Goal: Task Accomplishment & Management: Manage account settings

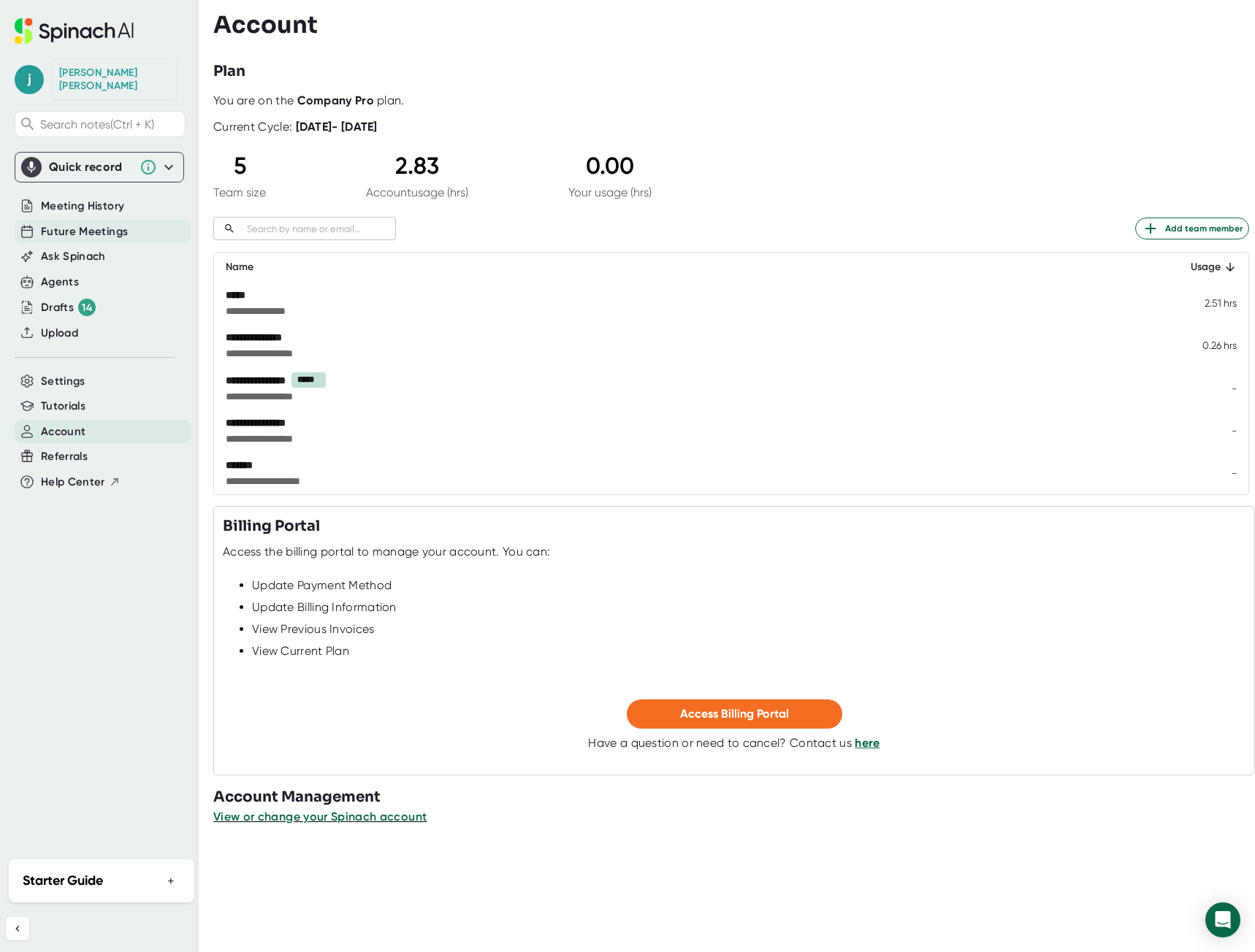
drag, startPoint x: 92, startPoint y: 214, endPoint x: 103, endPoint y: 224, distance: 14.9
click at [92, 224] on span "Future Meetings" at bounding box center [85, 232] width 87 height 17
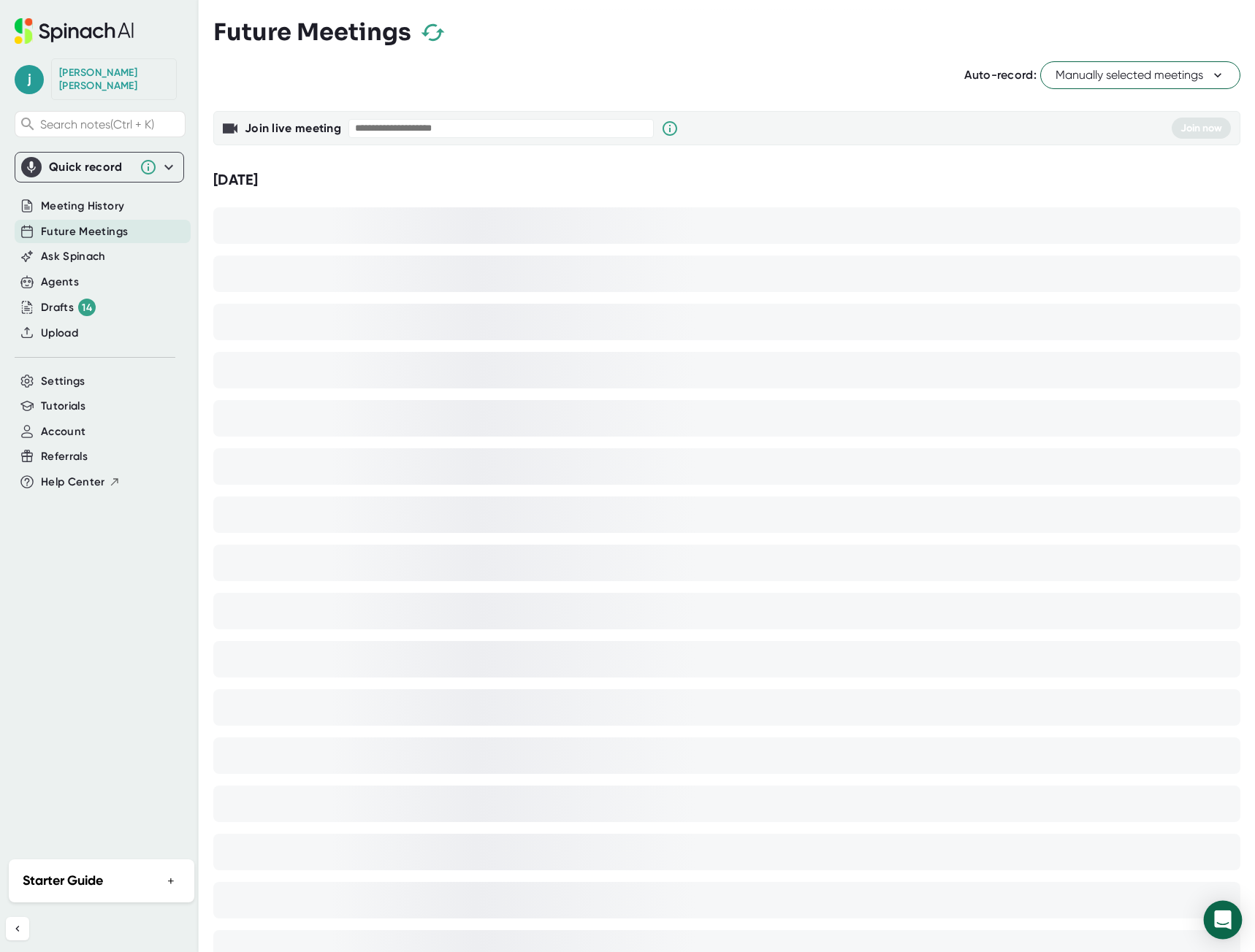
click at [1226, 912] on div "Open Intercom Messenger" at bounding box center [1222, 920] width 38 height 38
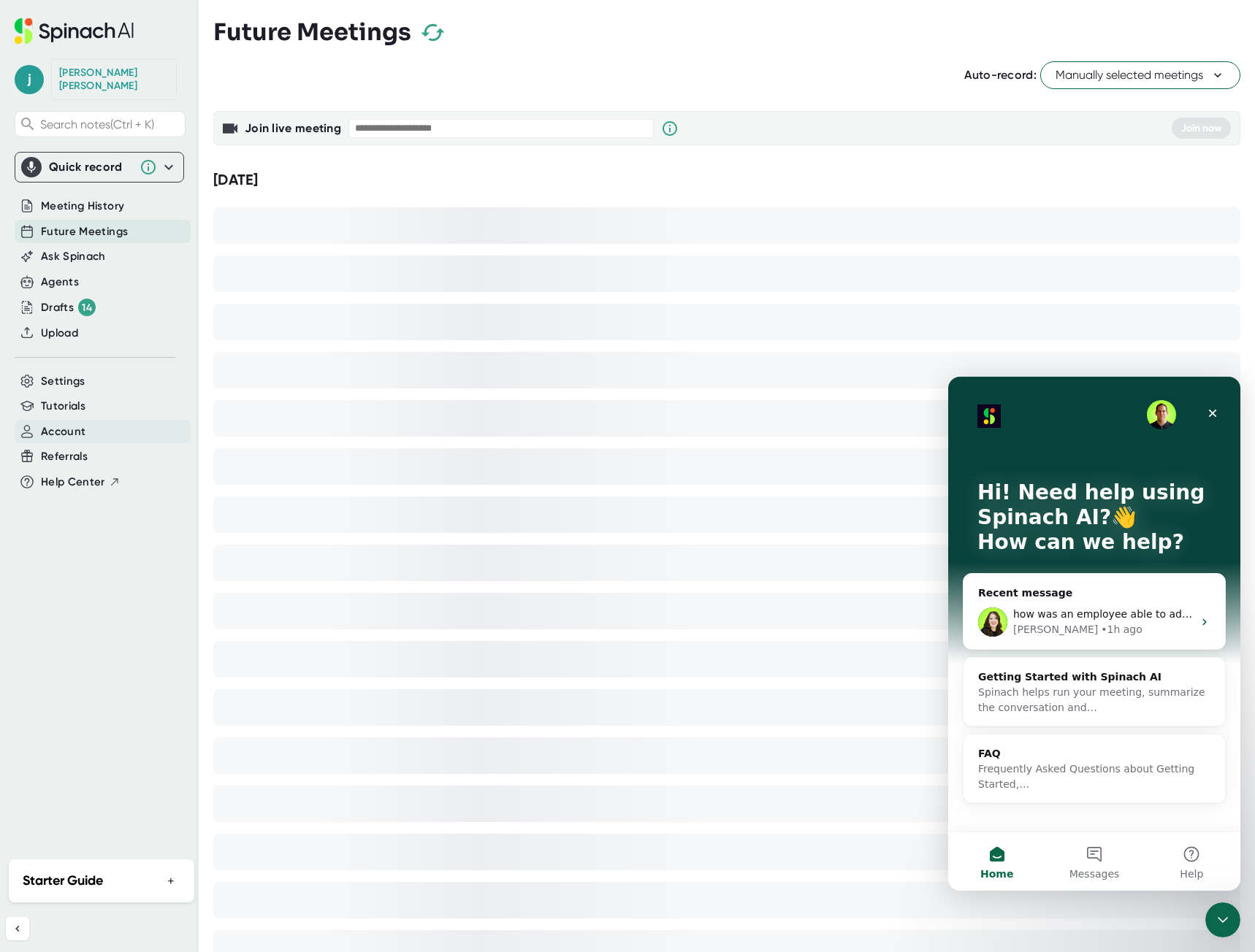
click at [73, 428] on div "Account" at bounding box center [103, 432] width 176 height 24
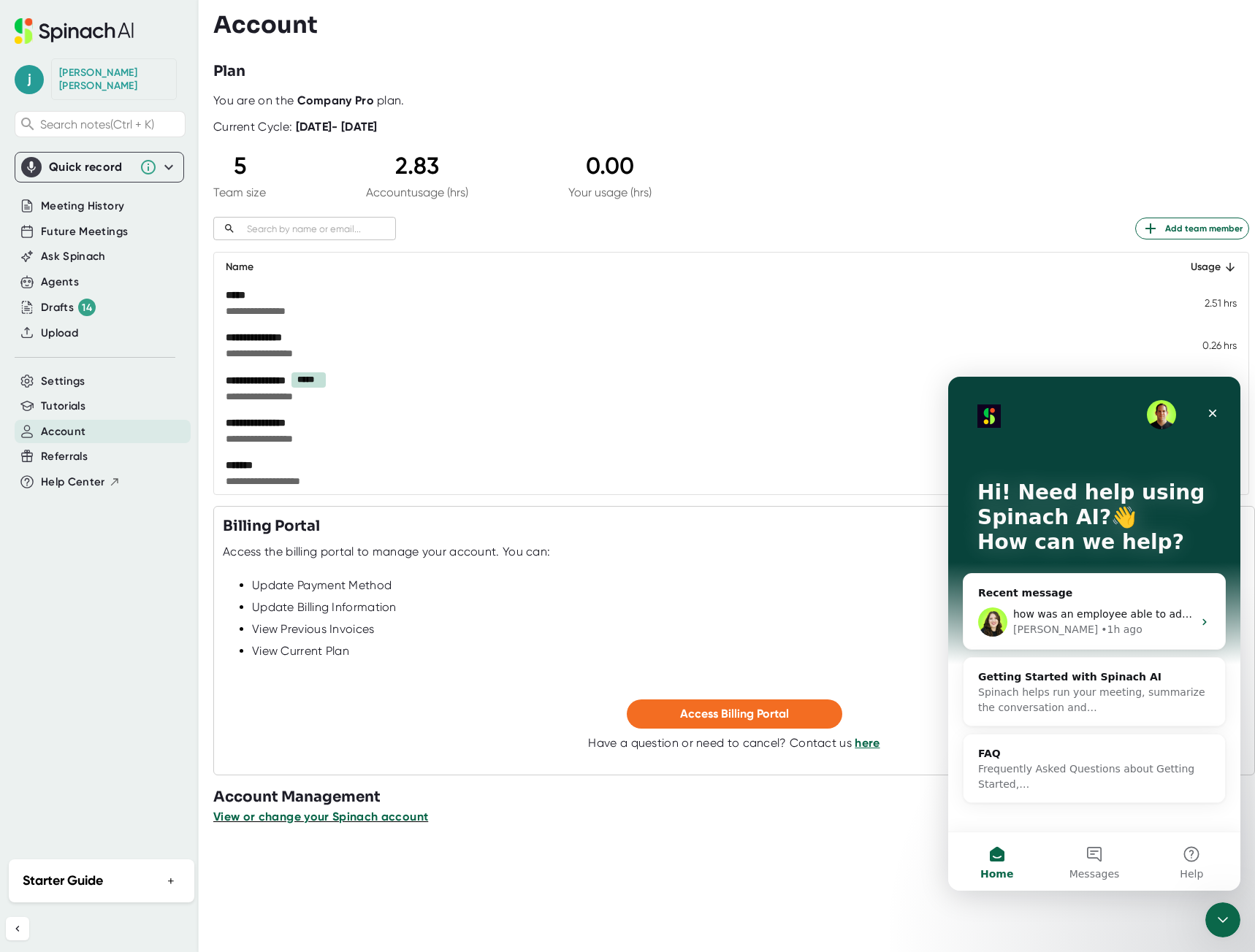
click at [317, 819] on span "View or change your Spinach account" at bounding box center [320, 817] width 215 height 14
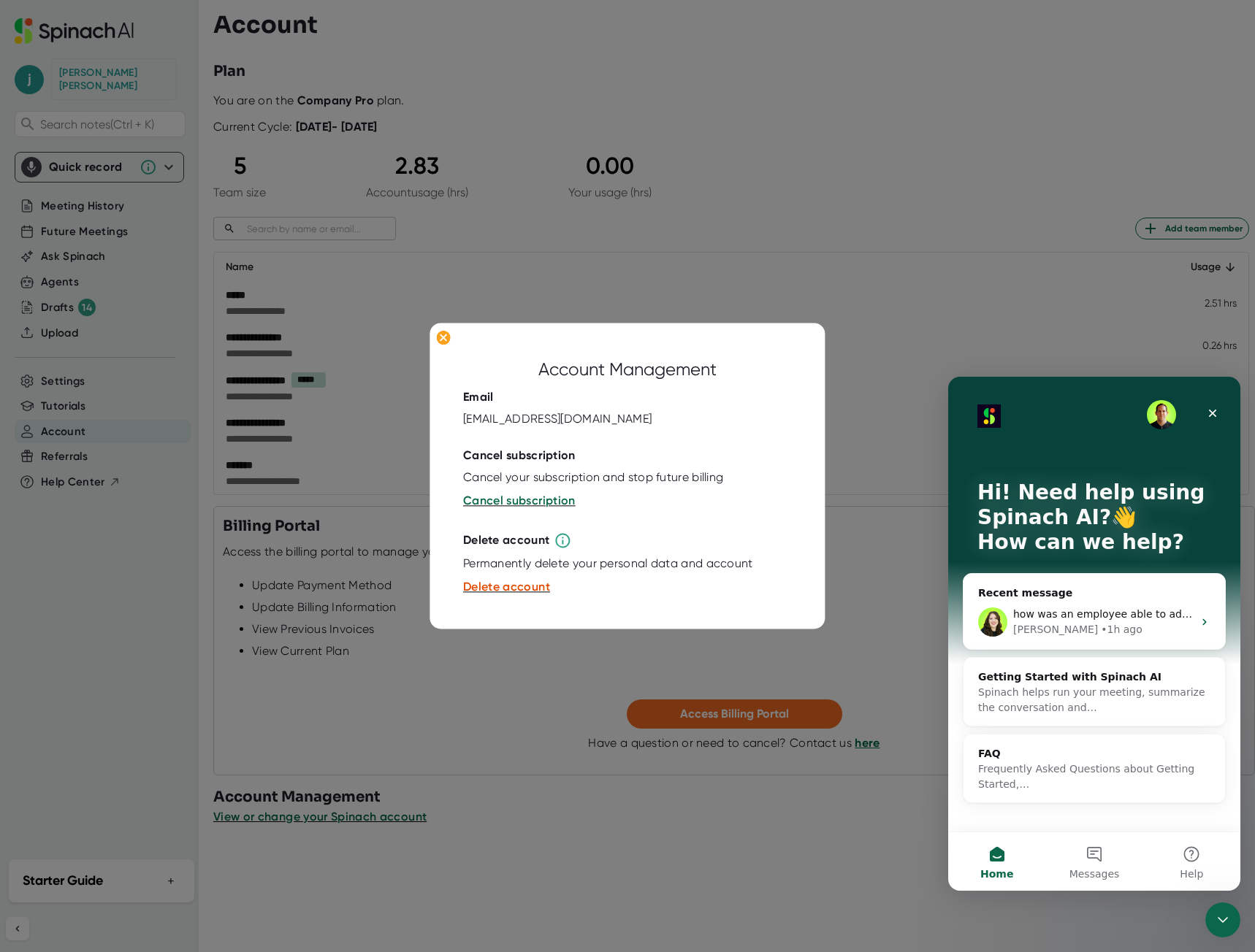
click at [470, 676] on div at bounding box center [627, 476] width 1255 height 952
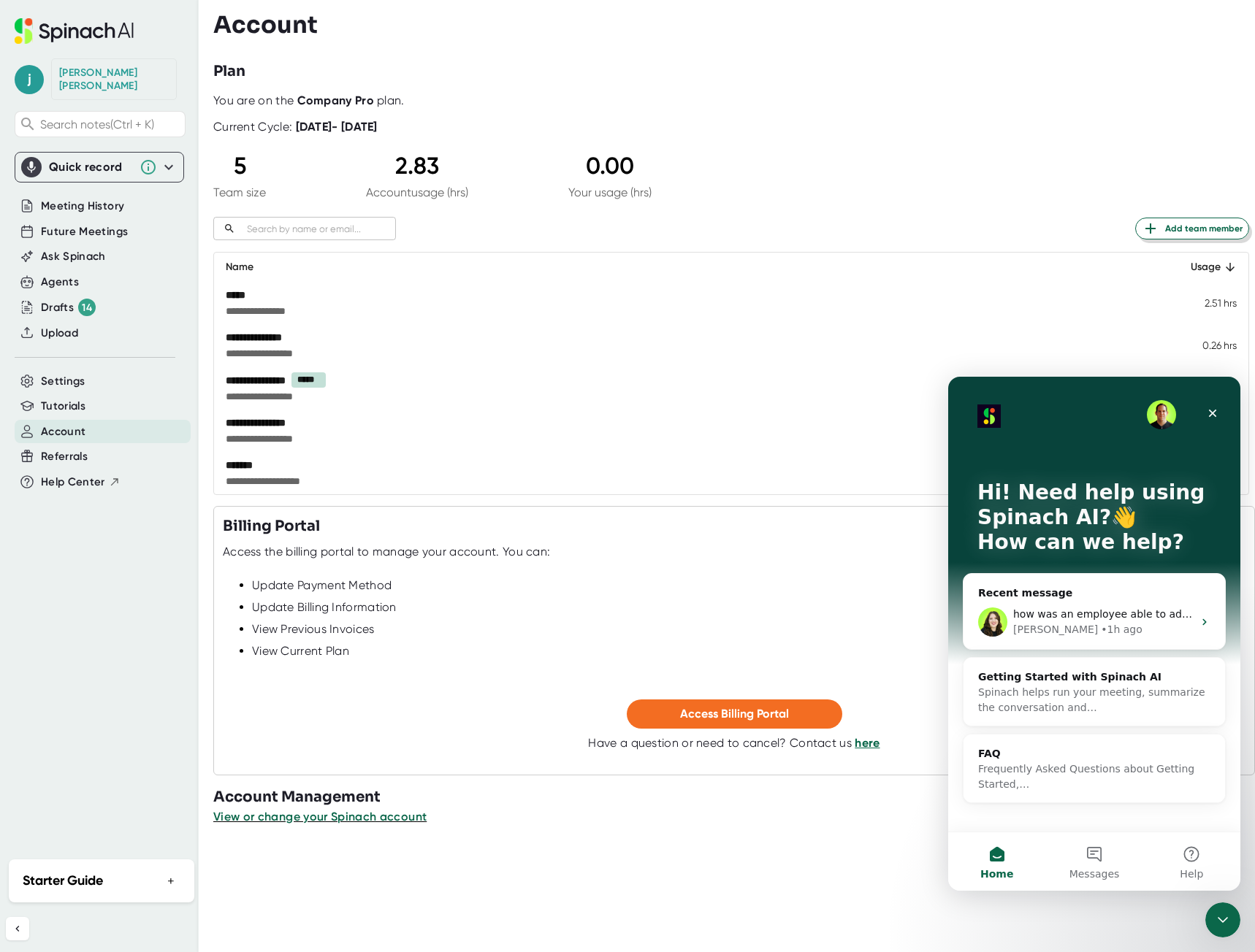
click at [1220, 228] on span "Add team member" at bounding box center [1192, 229] width 101 height 18
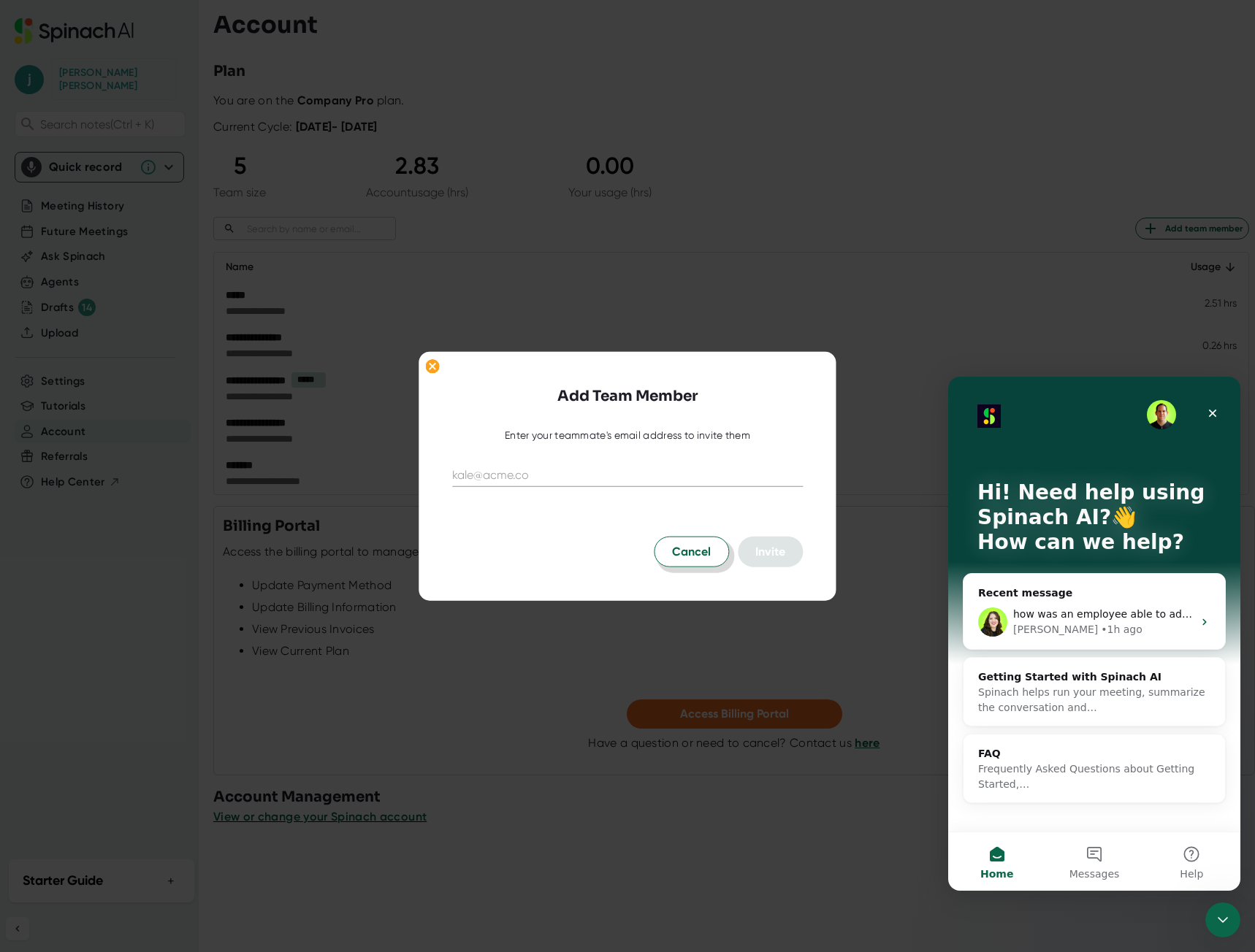
click at [698, 554] on span "Cancel" at bounding box center [691, 552] width 38 height 18
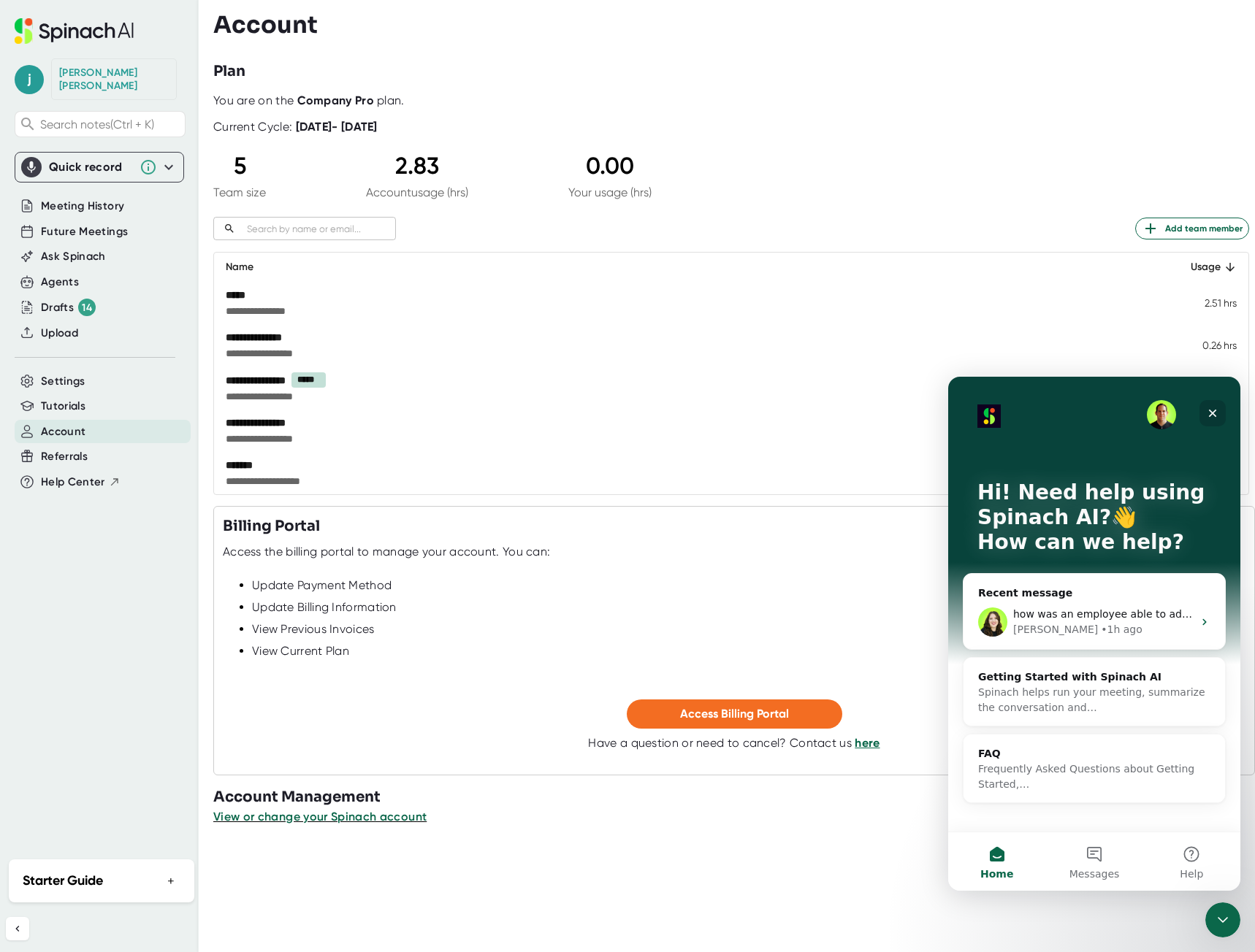
click at [1211, 414] on icon "Close" at bounding box center [1213, 414] width 12 height 12
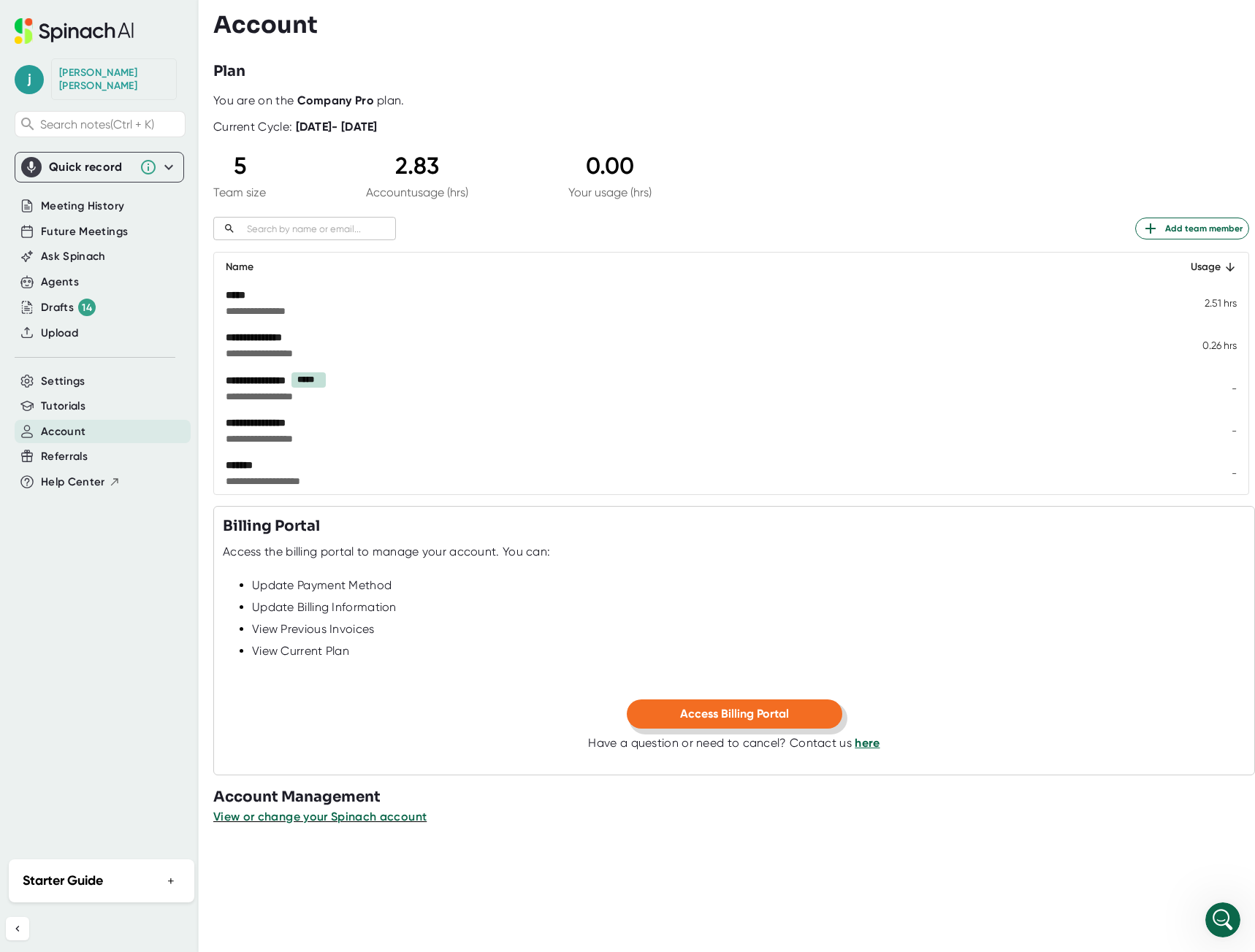
click at [722, 715] on span "Access Billing Portal" at bounding box center [734, 714] width 108 height 14
click at [68, 374] on span "Settings" at bounding box center [63, 381] width 44 height 17
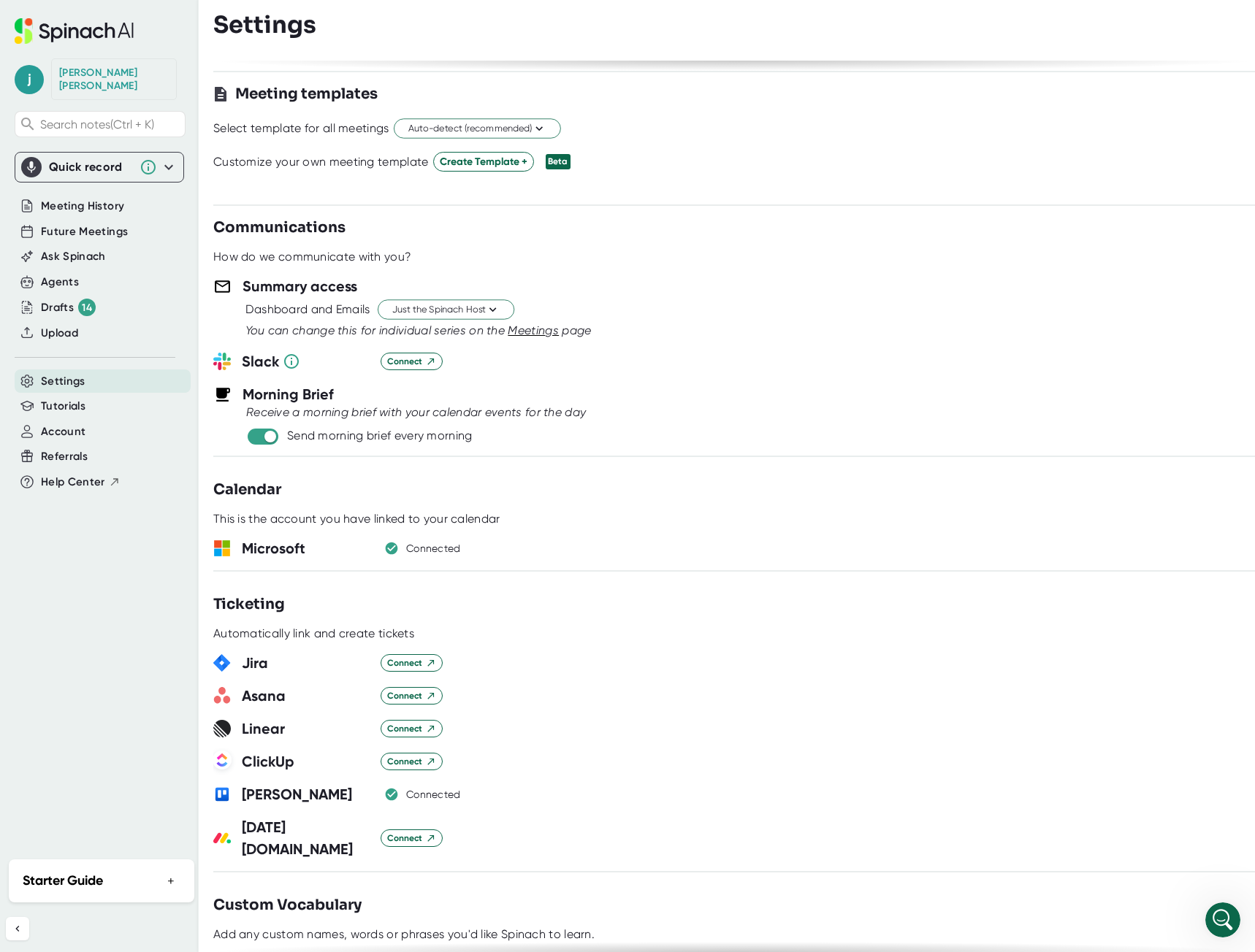
scroll to position [511, 0]
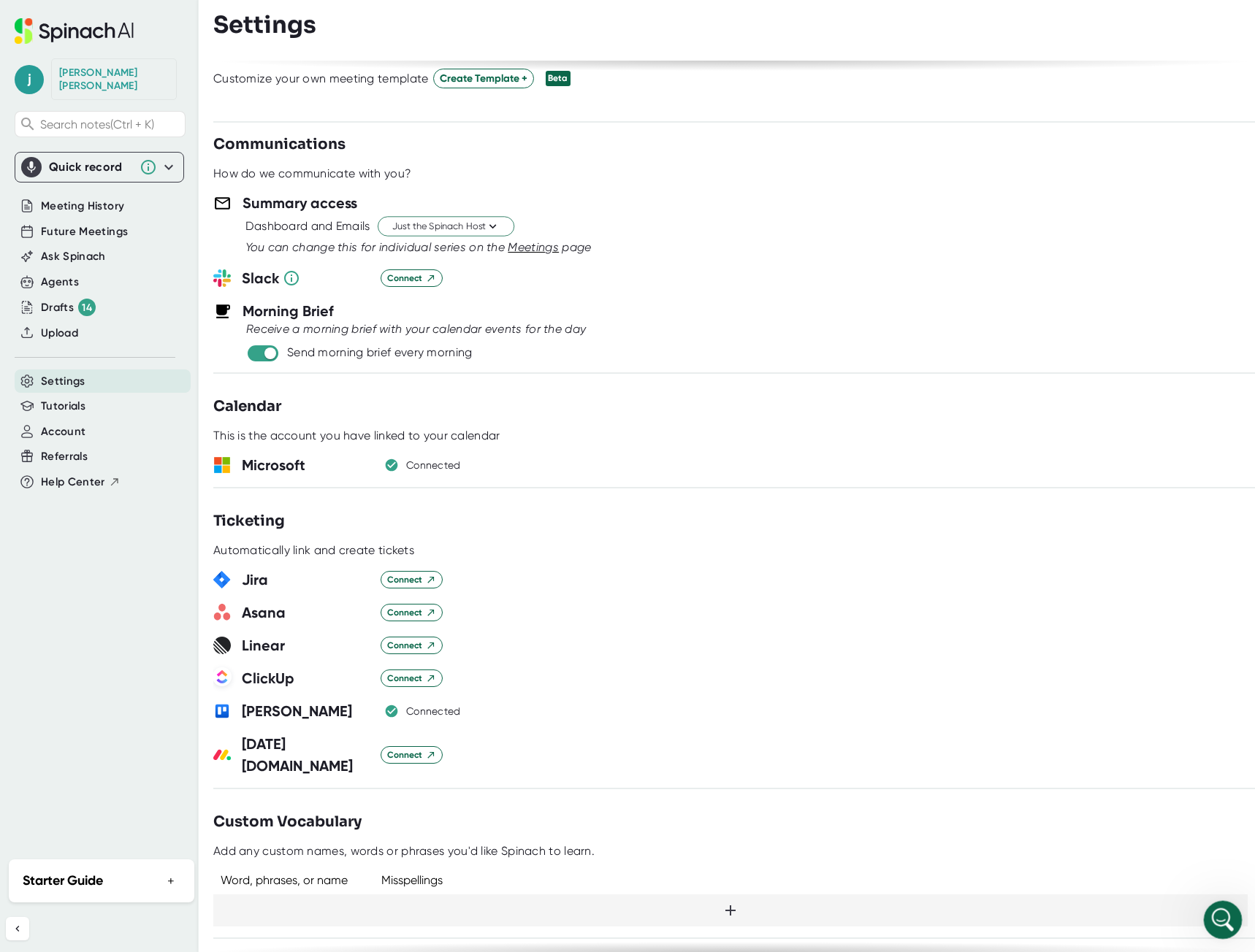
click at [1212, 906] on div "Open Intercom Messenger" at bounding box center [1220, 918] width 48 height 48
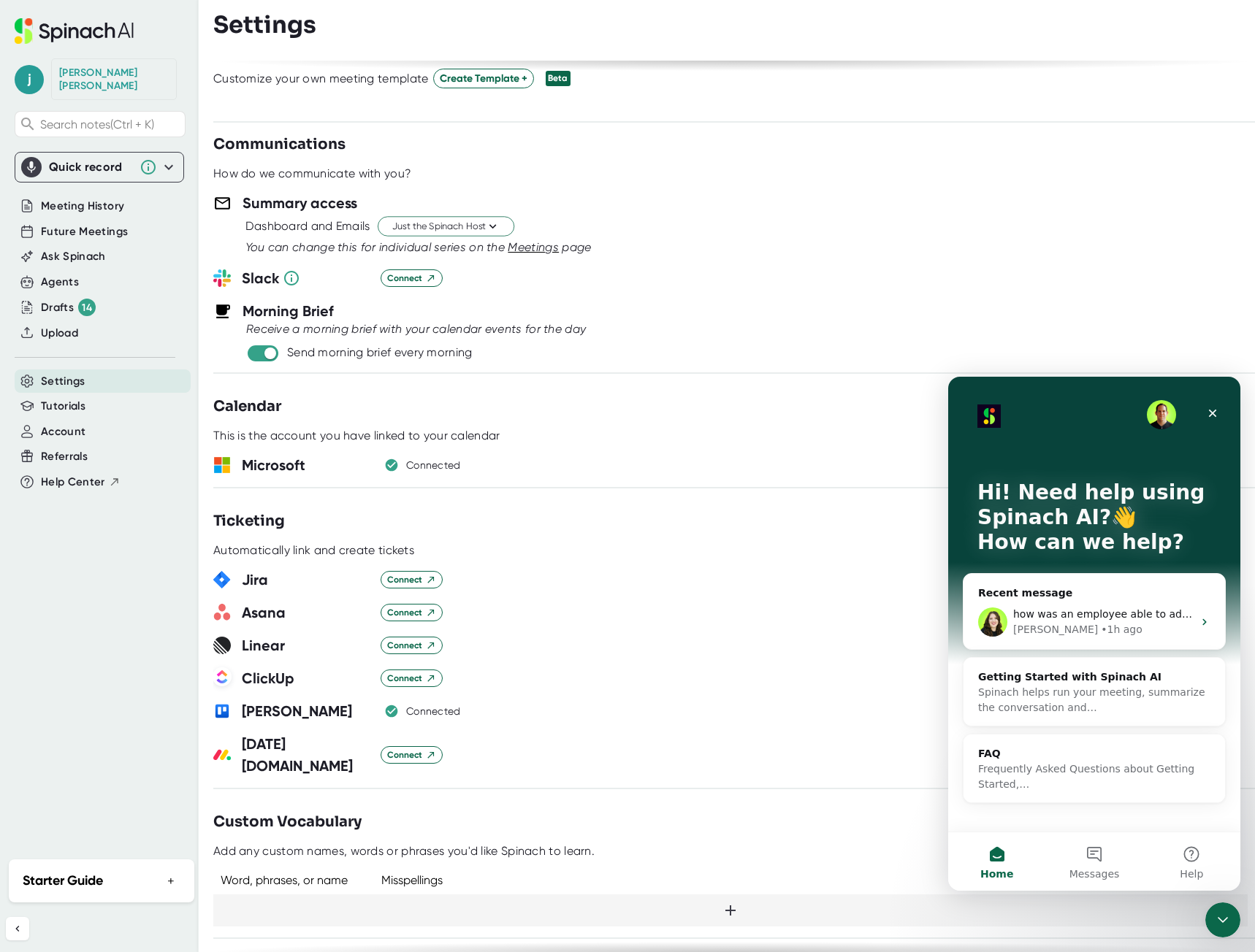
click at [997, 856] on button "Home" at bounding box center [997, 861] width 98 height 58
click at [1115, 603] on div "how was an employee able to add themselves to my acct without me giving them ac…" at bounding box center [1093, 622] width 261 height 54
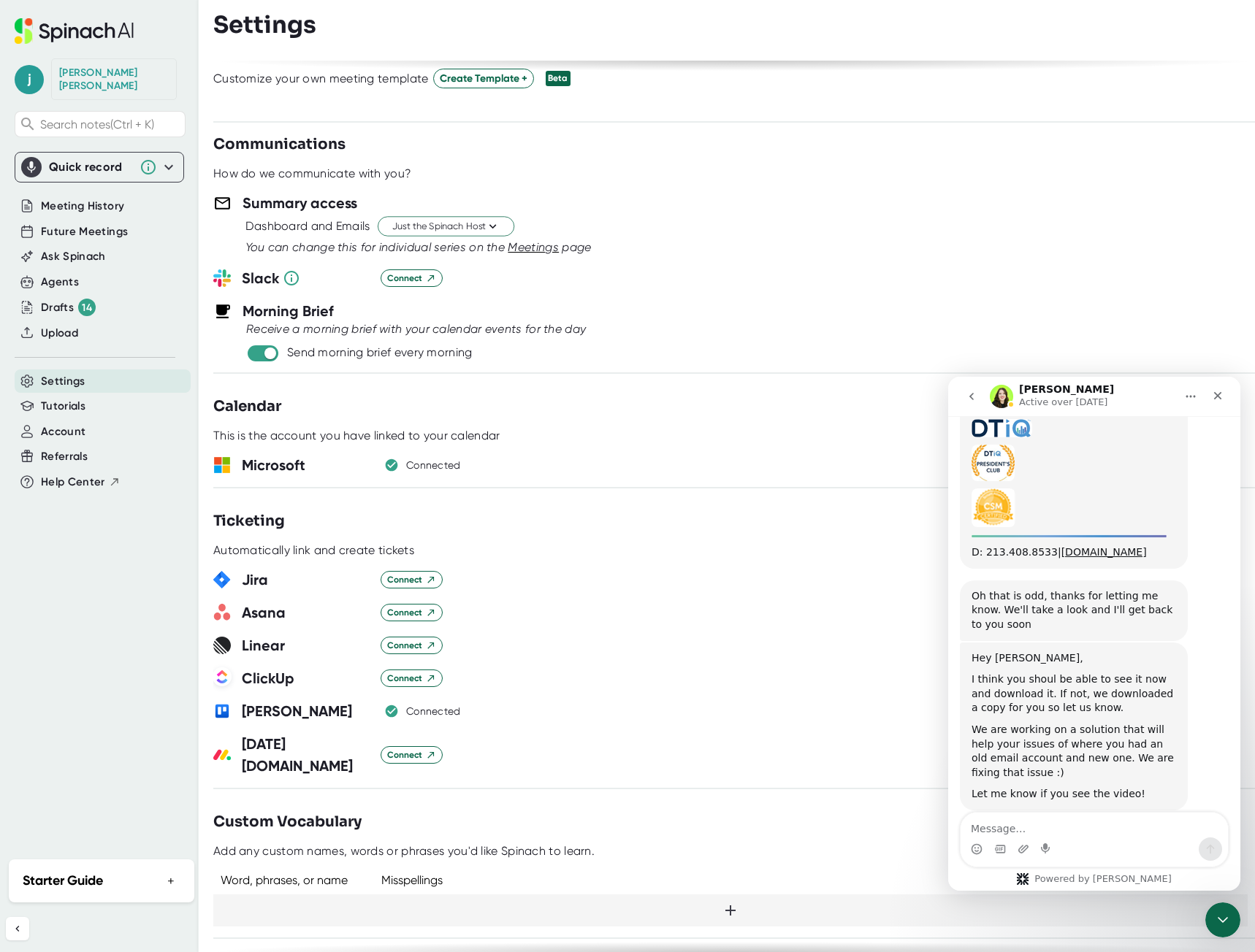
scroll to position [2210, 0]
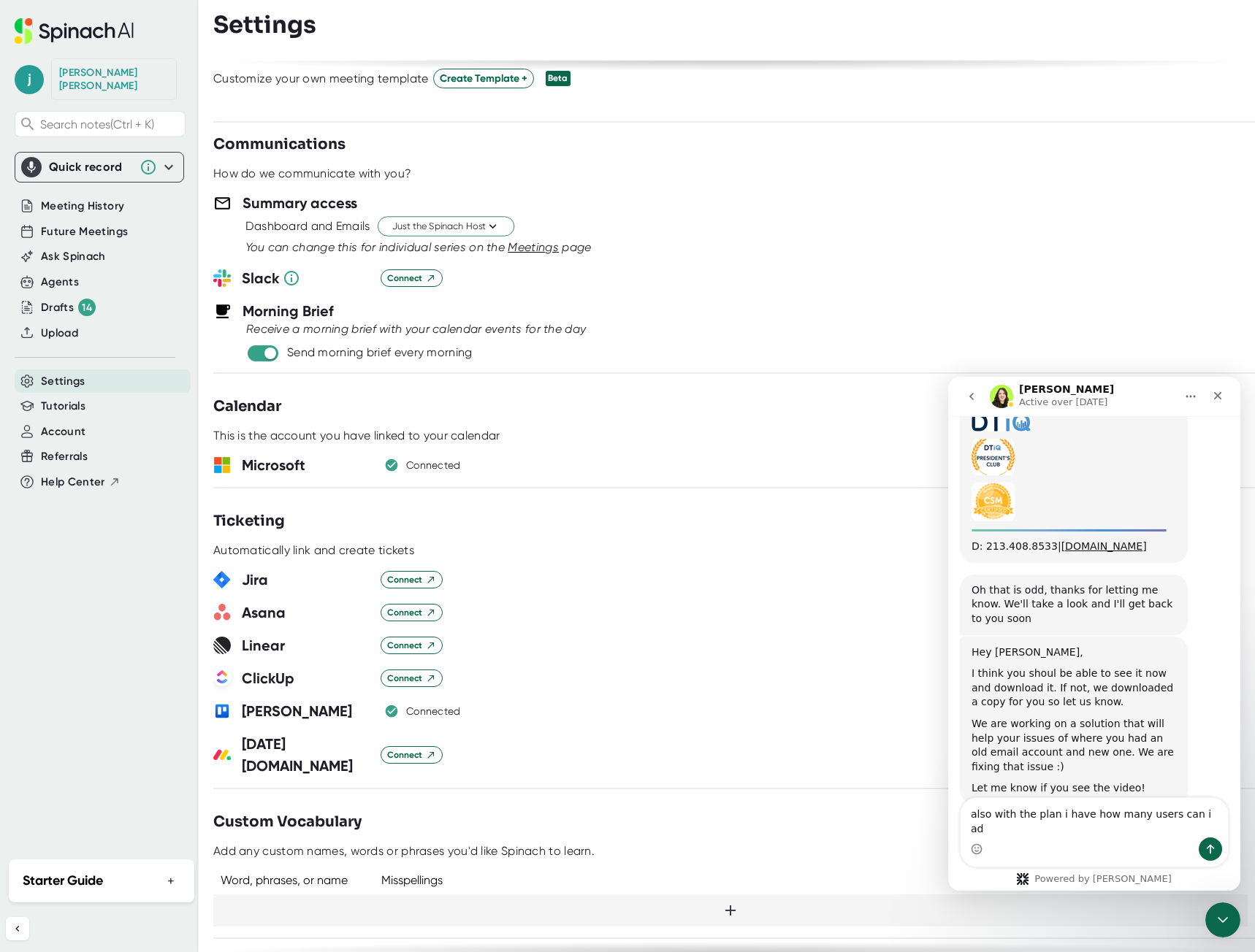
type textarea "also with the plan i have how many users can i add"
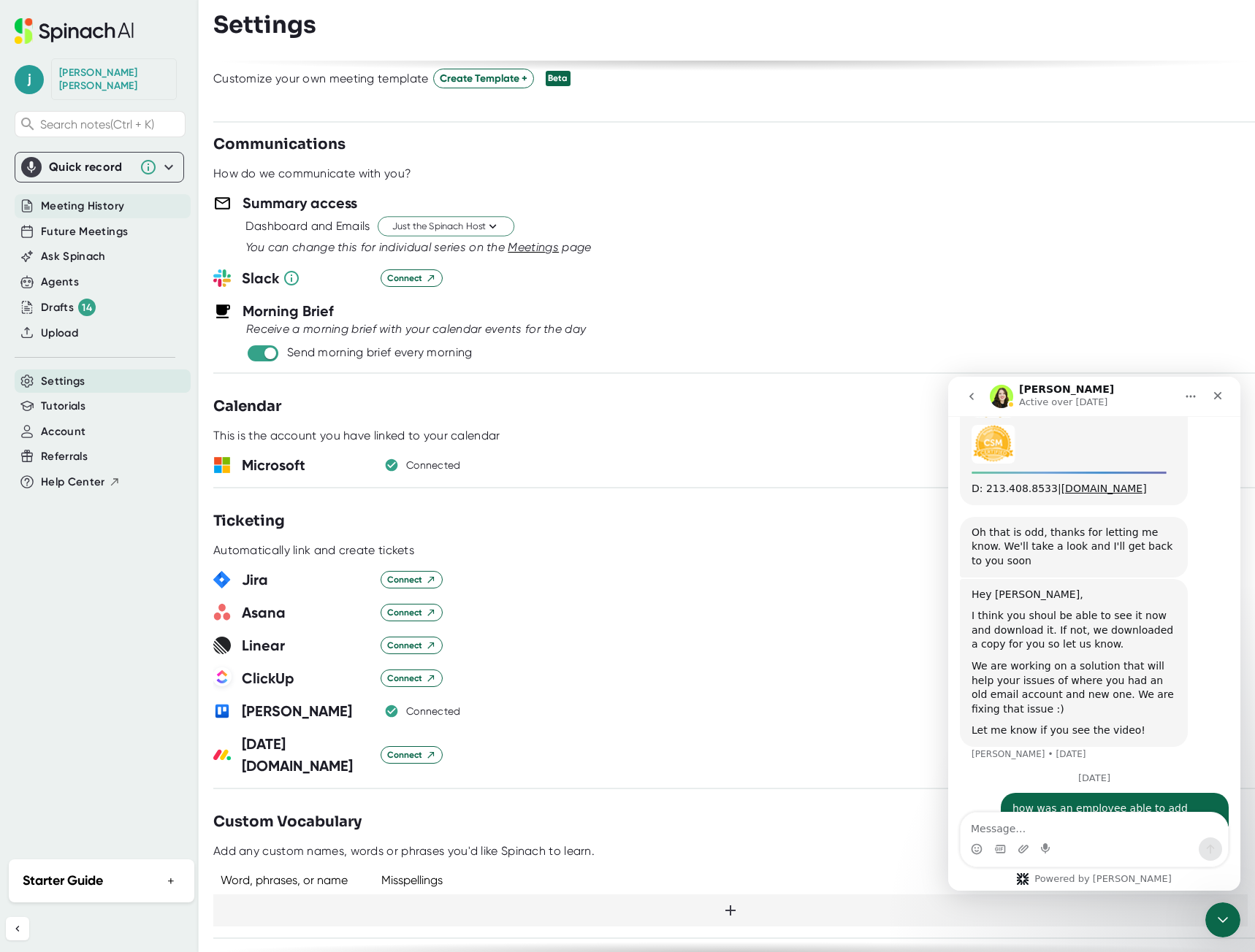
click at [103, 199] on span "Meeting History" at bounding box center [83, 206] width 83 height 17
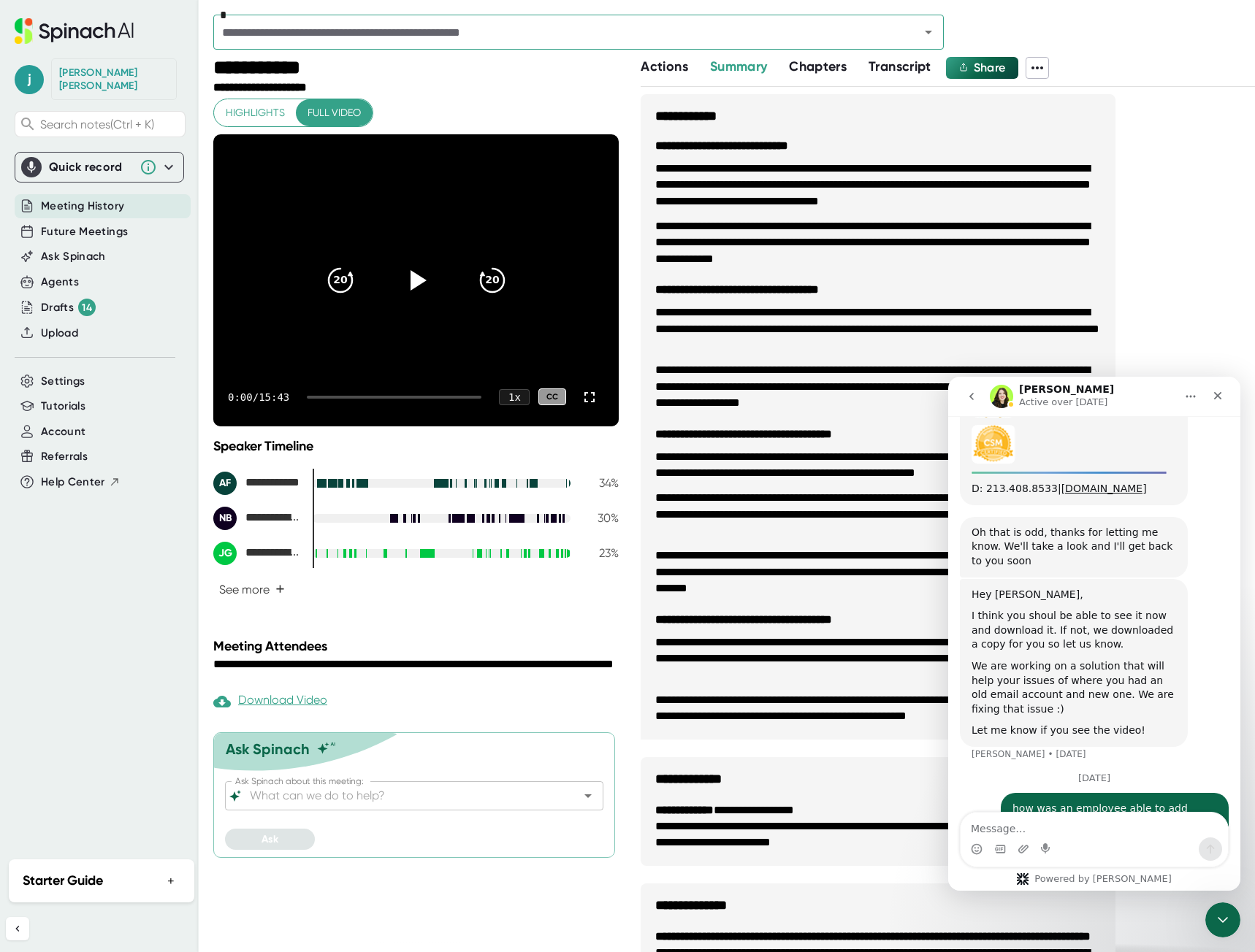
click at [680, 19] on div "*" at bounding box center [578, 33] width 731 height 35
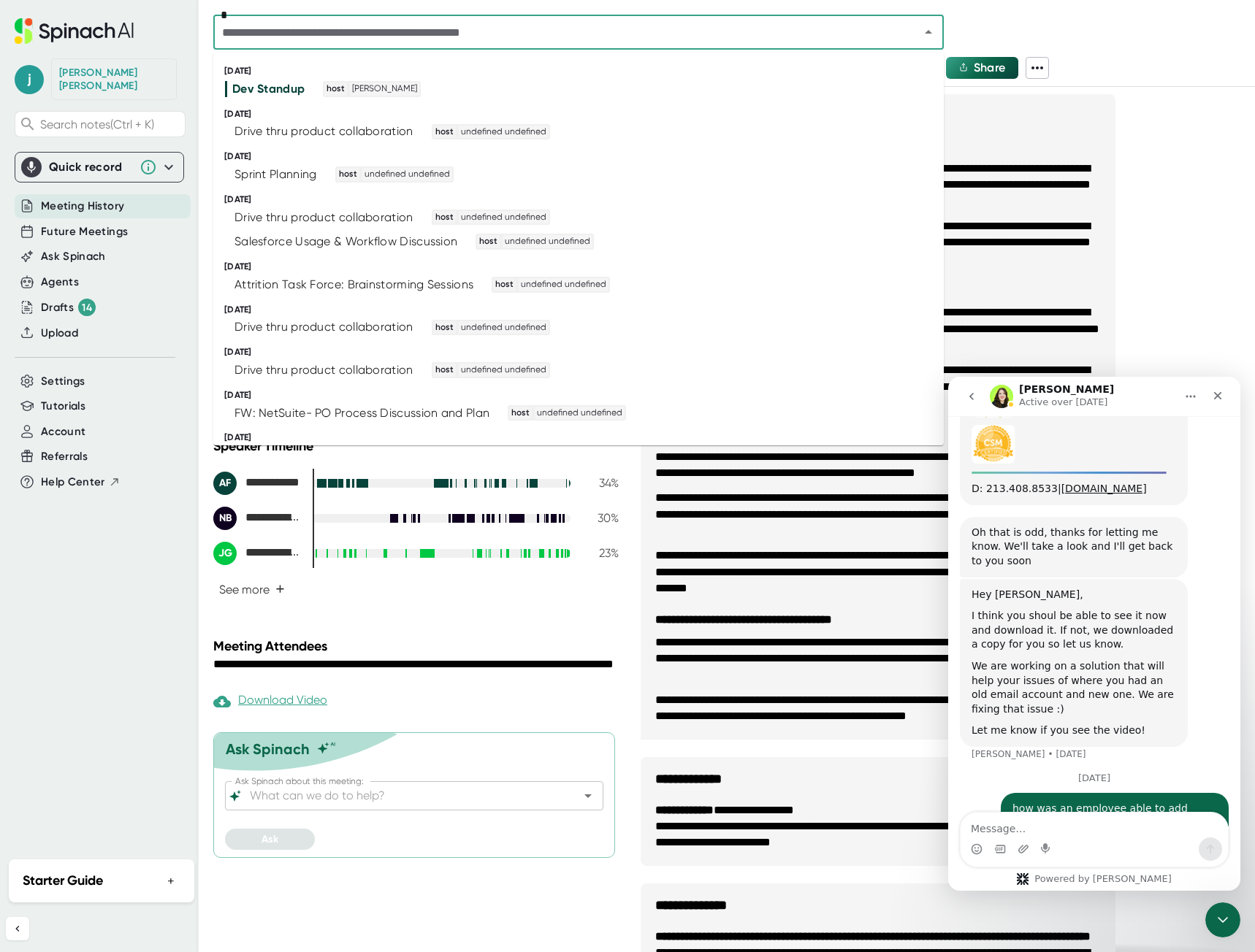
click at [675, 29] on input "text" at bounding box center [557, 32] width 678 height 21
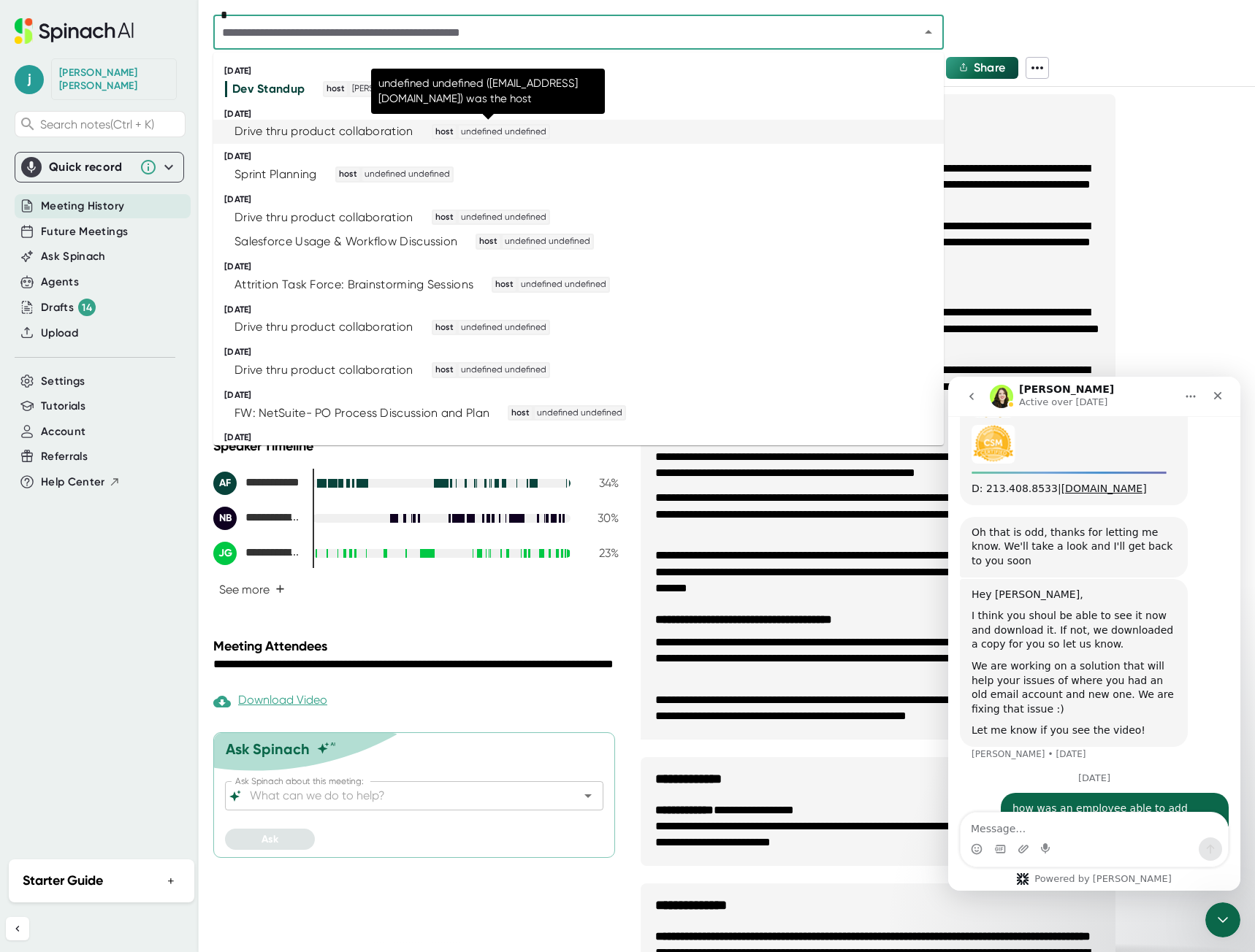
click at [522, 133] on span "undefined undefined" at bounding box center [503, 131] width 90 height 13
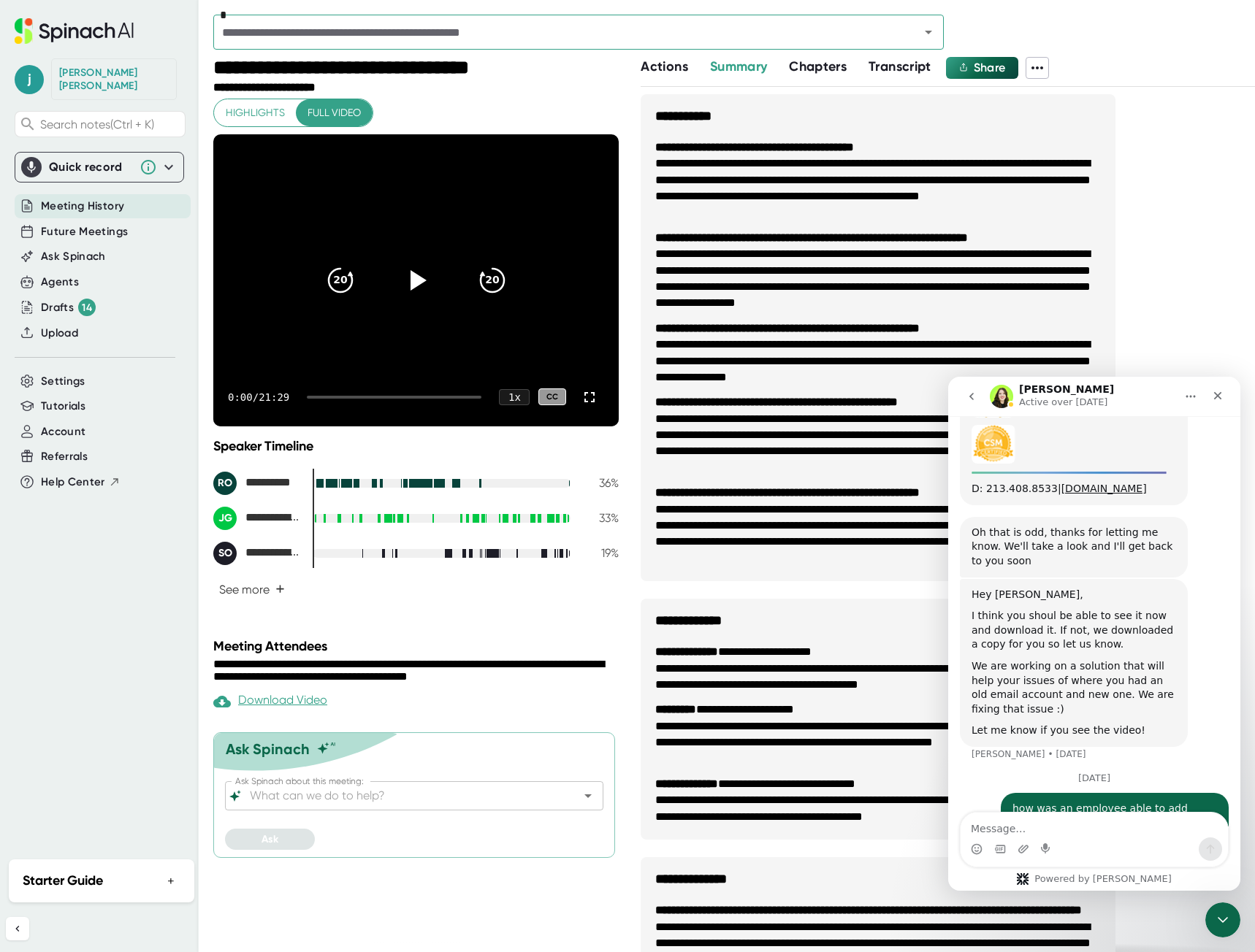
click at [1046, 65] on icon at bounding box center [1037, 68] width 18 height 18
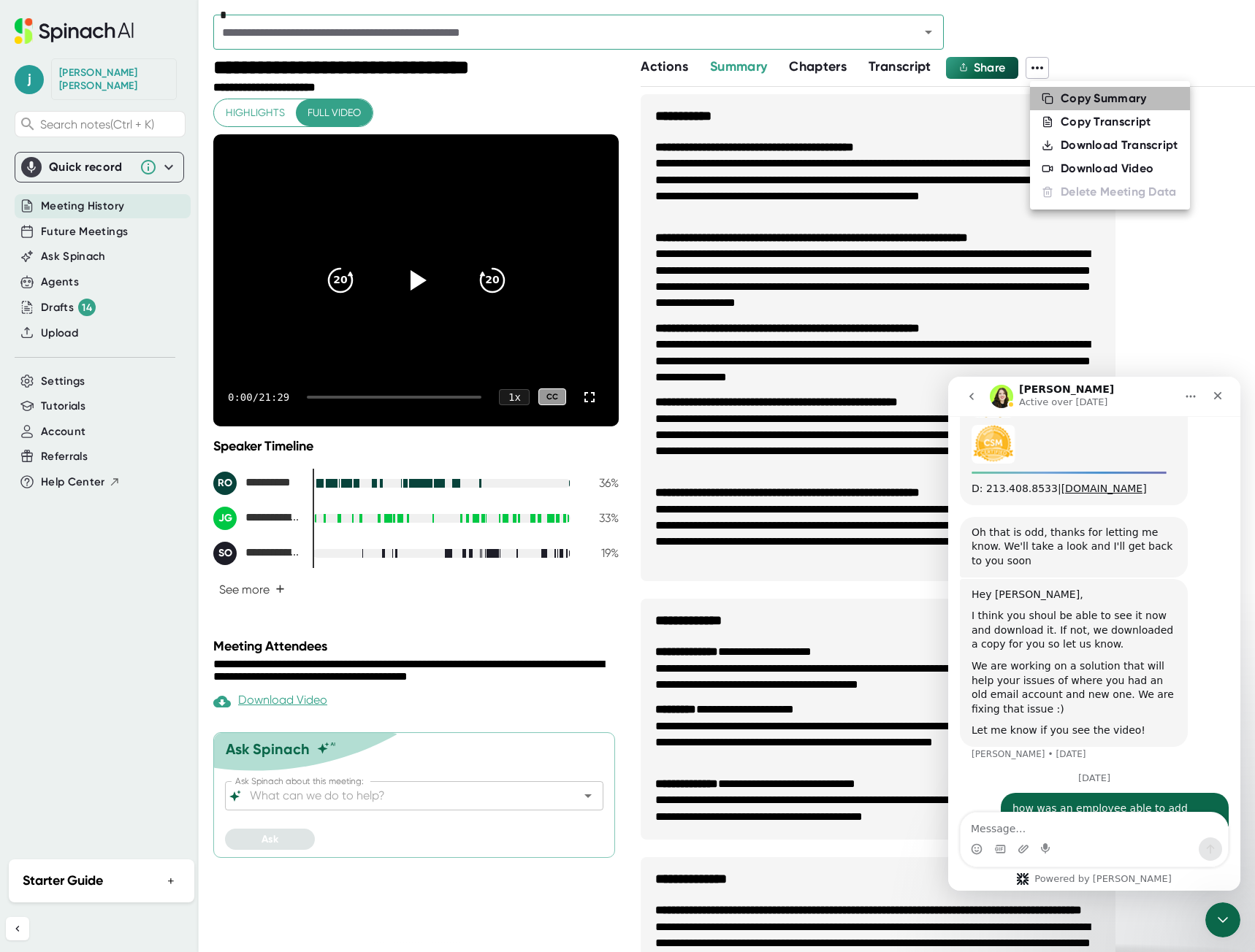
click at [1088, 100] on div "Copy Summary" at bounding box center [1103, 99] width 86 height 15
